Goal: Find specific page/section: Find specific page/section

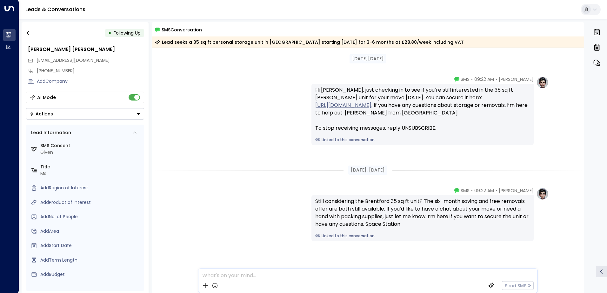
scroll to position [12, 0]
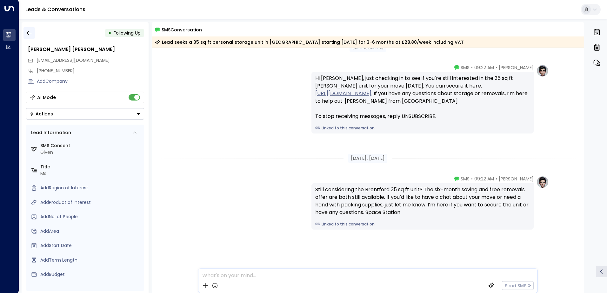
click at [29, 31] on icon "button" at bounding box center [29, 33] width 6 height 6
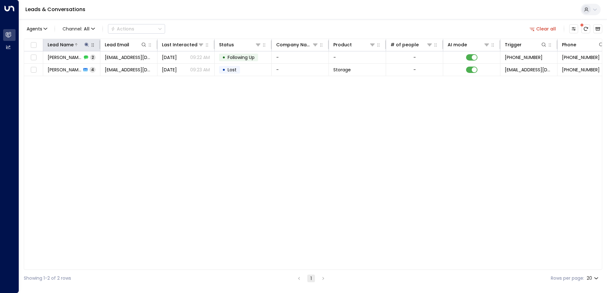
click at [88, 46] on icon at bounding box center [86, 44] width 5 height 5
drag, startPoint x: 127, startPoint y: 69, endPoint x: 119, endPoint y: 71, distance: 8.2
click at [127, 69] on icon "button" at bounding box center [126, 68] width 4 height 4
click at [106, 71] on input "text" at bounding box center [87, 68] width 88 height 12
paste input "**********"
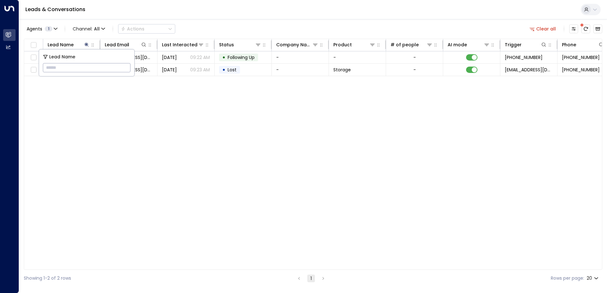
type input "**********"
click at [153, 106] on div "Lead Name Lead Email Last Interacted Status Company Name Product # of people AI…" at bounding box center [313, 154] width 579 height 231
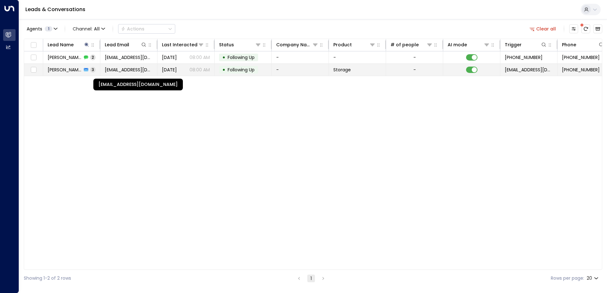
click at [151, 69] on span "[EMAIL_ADDRESS][DOMAIN_NAME]" at bounding box center [129, 70] width 48 height 6
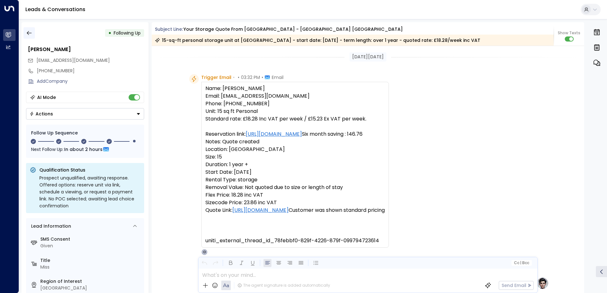
click at [30, 35] on icon "button" at bounding box center [29, 33] width 6 height 6
